Goal: Task Accomplishment & Management: Use online tool/utility

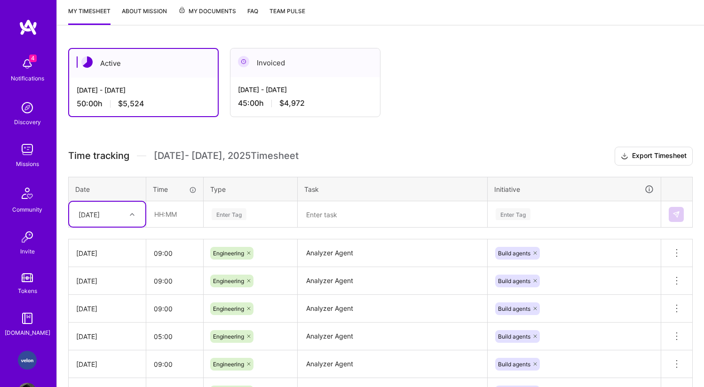
scroll to position [127, 0]
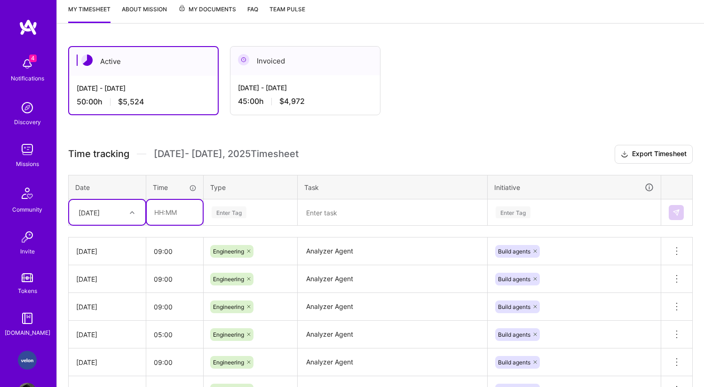
click at [166, 215] on input "text" at bounding box center [175, 212] width 56 height 25
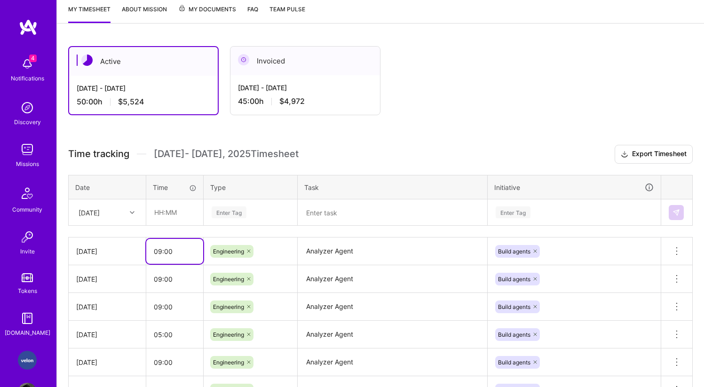
click at [181, 254] on input "09:00" at bounding box center [174, 251] width 57 height 25
click at [173, 214] on input "text" at bounding box center [175, 212] width 56 height 25
type input "09:00"
click at [221, 214] on div "Enter Tag" at bounding box center [229, 212] width 35 height 15
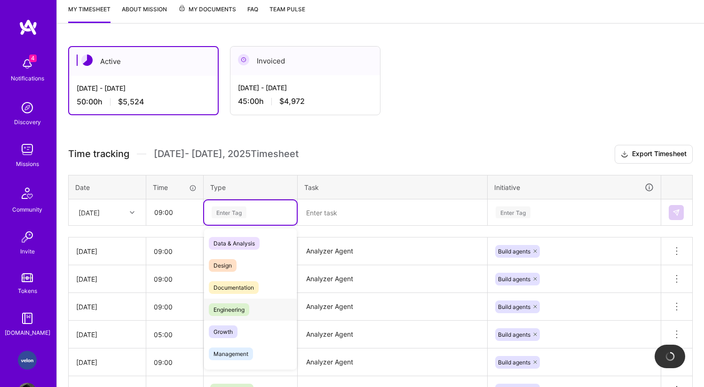
click at [229, 303] on span "Engineering" at bounding box center [229, 309] width 40 height 13
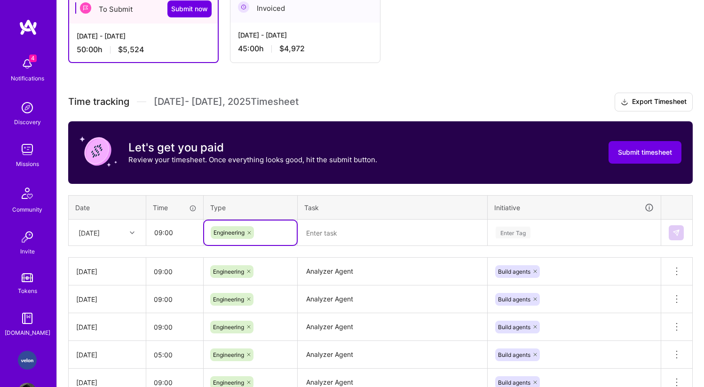
scroll to position [194, 0]
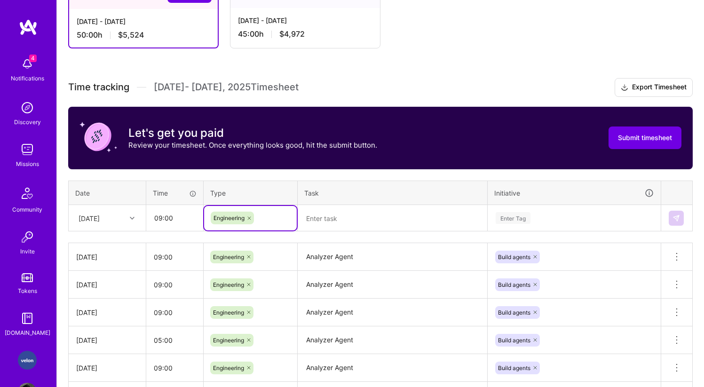
click at [350, 221] on textarea at bounding box center [393, 218] width 188 height 25
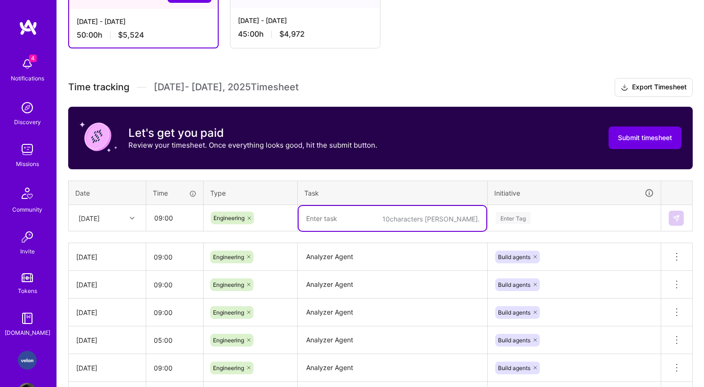
click at [339, 260] on textarea "Analyzer Agent" at bounding box center [393, 257] width 188 height 26
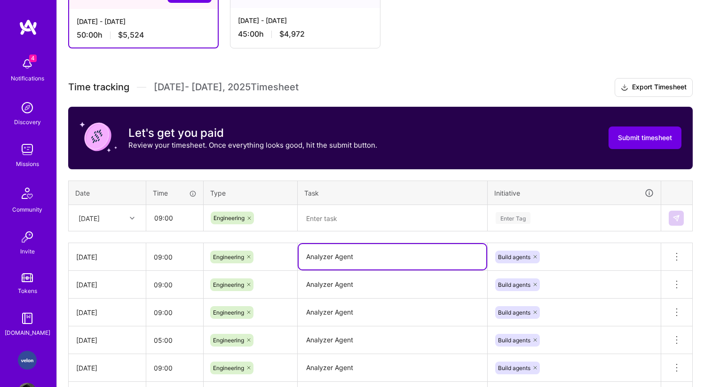
click at [339, 260] on textarea "Analyzer Agent" at bounding box center [393, 256] width 188 height 25
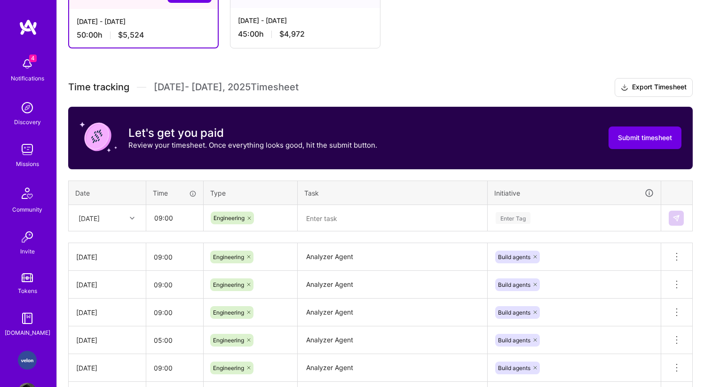
click at [342, 202] on th "Task" at bounding box center [393, 193] width 190 height 24
click at [340, 214] on textarea at bounding box center [393, 218] width 188 height 25
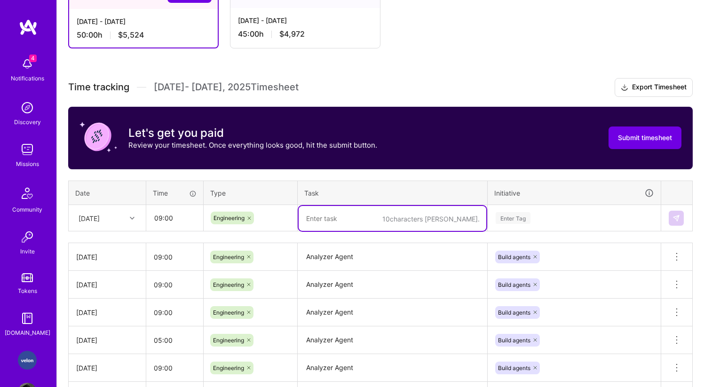
paste textarea "Analyzer Agent"
type textarea "Analyzer Agent"
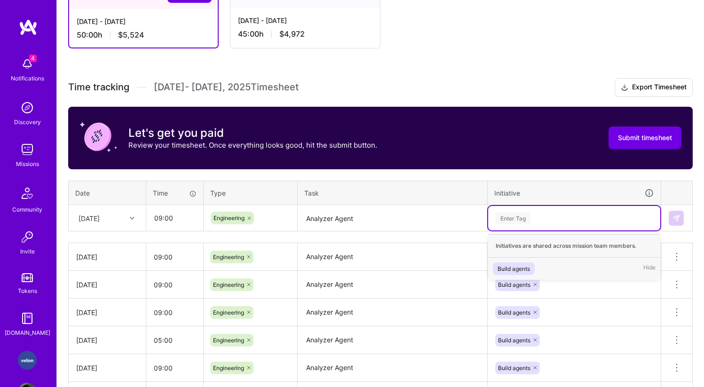
click at [504, 215] on div "Enter Tag" at bounding box center [513, 218] width 35 height 15
click at [511, 267] on div "Build agents" at bounding box center [513, 269] width 32 height 10
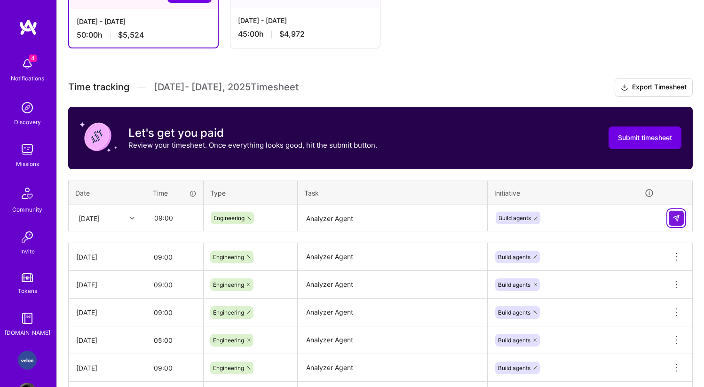
click at [674, 217] on img at bounding box center [676, 218] width 8 height 8
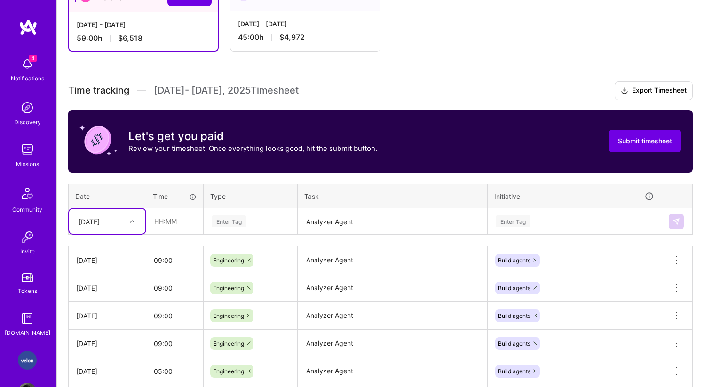
scroll to position [315, 0]
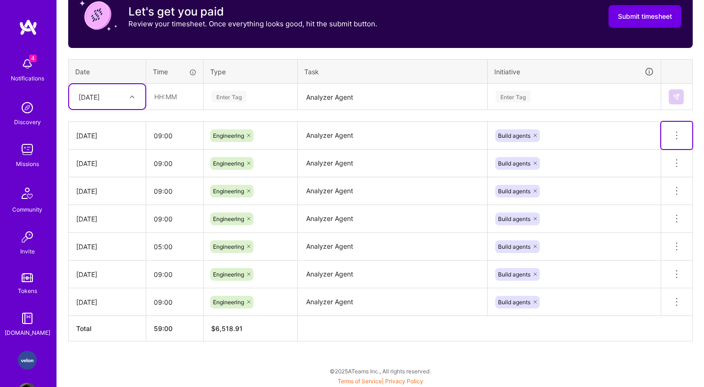
click at [676, 135] on icon at bounding box center [676, 135] width 1 height 1
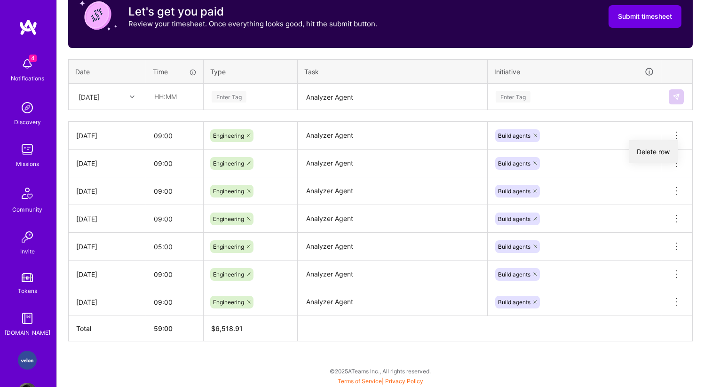
click at [662, 150] on button "Delete row" at bounding box center [653, 151] width 49 height 23
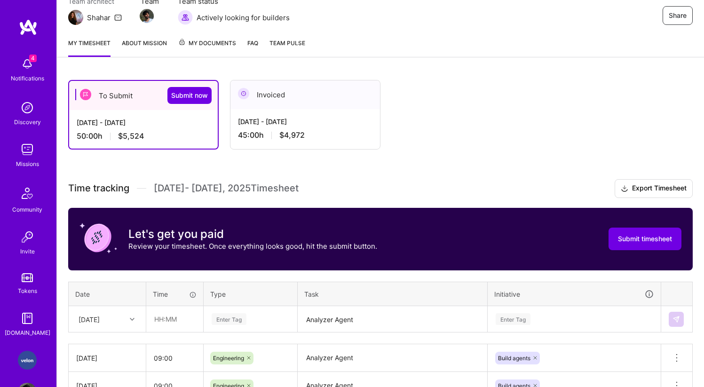
scroll to position [0, 0]
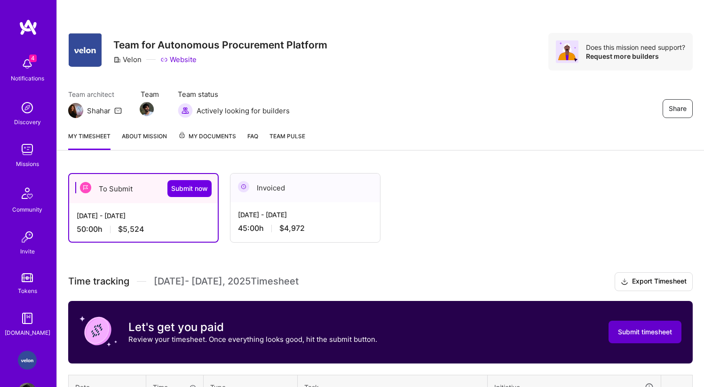
click at [647, 327] on button "Submit timesheet" at bounding box center [644, 332] width 73 height 23
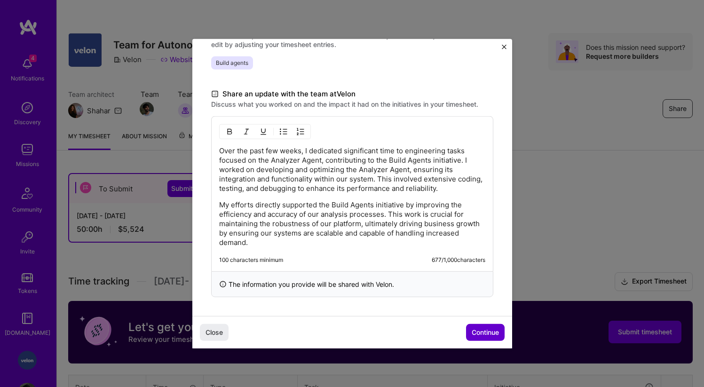
scroll to position [8, 0]
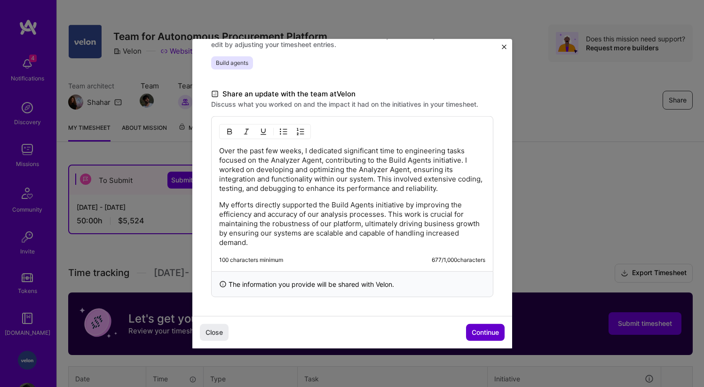
click at [483, 332] on span "Continue" at bounding box center [485, 332] width 27 height 9
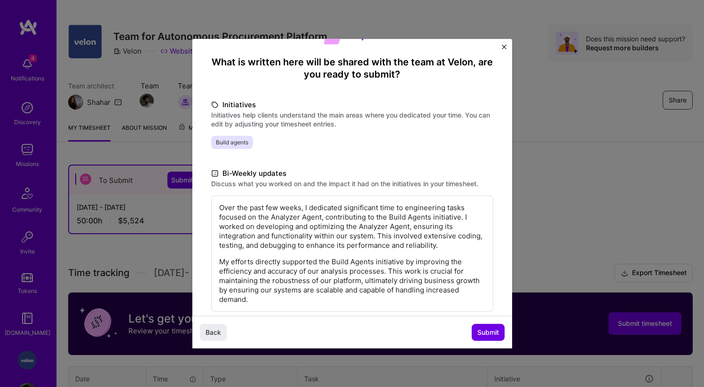
scroll to position [117, 0]
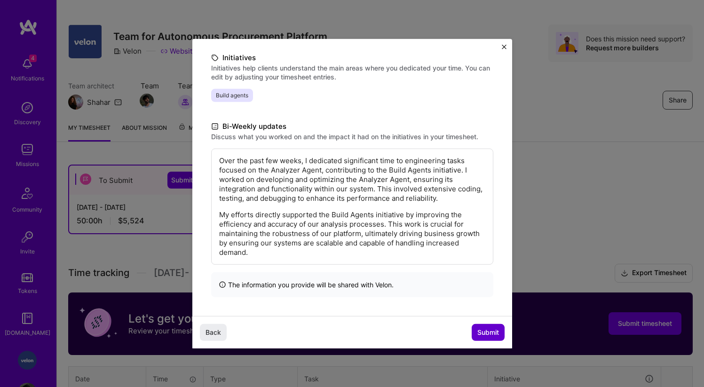
click at [481, 338] on button "Submit" at bounding box center [488, 332] width 33 height 17
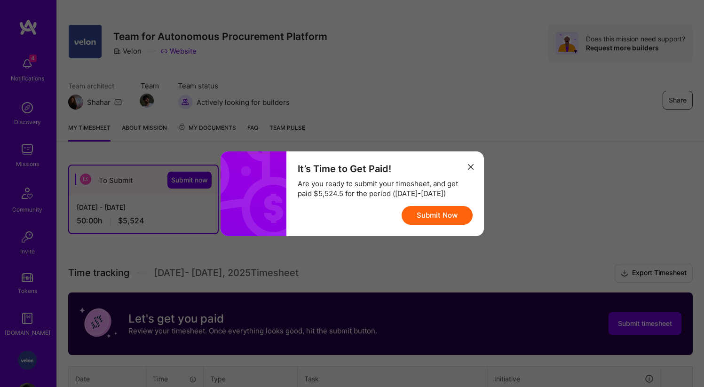
click at [411, 213] on button "Submit Now" at bounding box center [437, 215] width 71 height 19
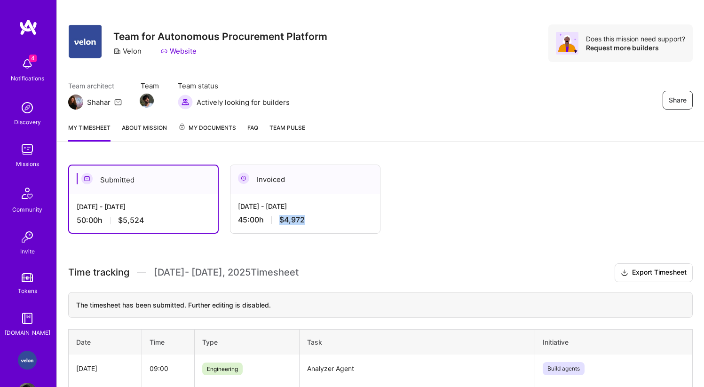
drag, startPoint x: 315, startPoint y: 219, endPoint x: 276, endPoint y: 218, distance: 39.0
click at [276, 218] on div "45:00 h $4,972" at bounding box center [305, 220] width 134 height 10
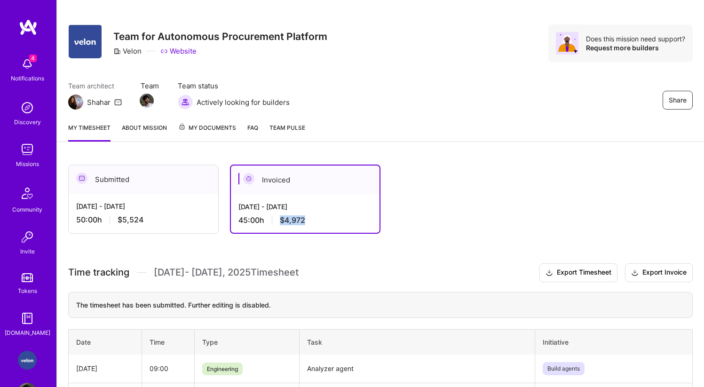
scroll to position [0, 0]
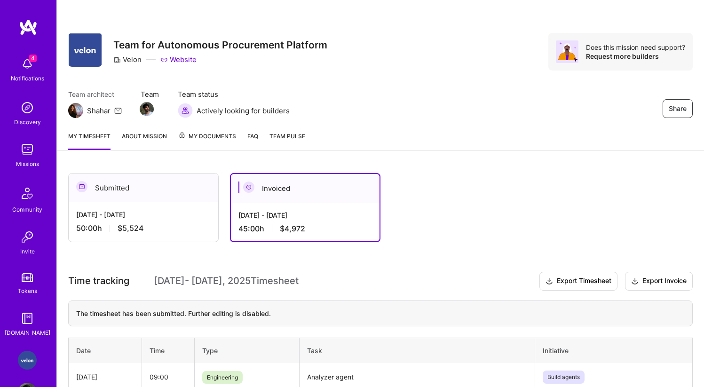
click at [271, 187] on div "Invoiced" at bounding box center [305, 188] width 149 height 29
